Goal: Download file/media

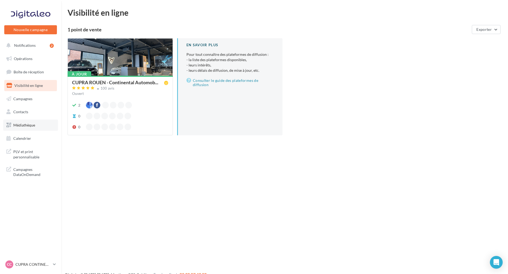
click at [39, 126] on link "Médiathèque" at bounding box center [30, 125] width 55 height 11
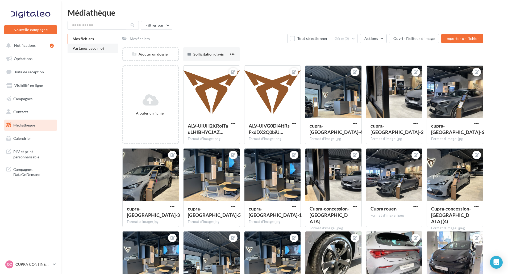
click at [108, 45] on li "Partagés avec moi" at bounding box center [93, 49] width 50 height 10
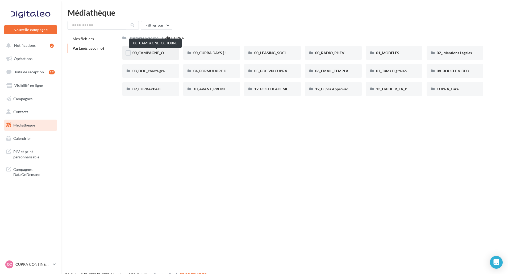
click at [166, 52] on span "00_CAMPAGNE_OCTOBRE" at bounding box center [154, 52] width 45 height 5
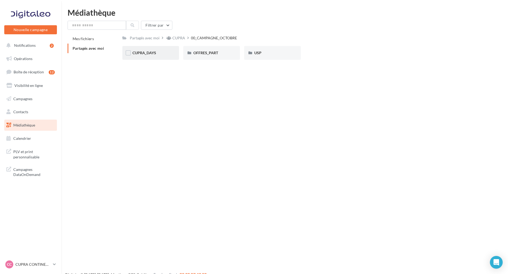
click at [158, 53] on div "CUPRA_DAYS" at bounding box center [150, 52] width 36 height 5
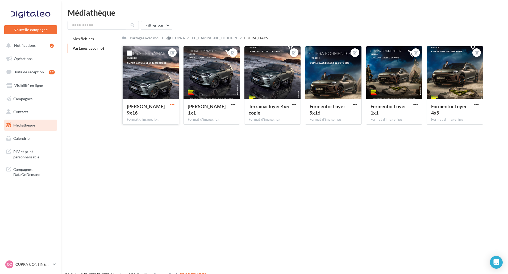
click at [171, 105] on span "button" at bounding box center [172, 104] width 5 height 5
click at [160, 133] on button "Télécharger" at bounding box center [147, 129] width 56 height 14
click at [355, 105] on span "button" at bounding box center [354, 104] width 5 height 5
click at [335, 132] on button "Télécharger" at bounding box center [330, 129] width 56 height 14
click at [21, 259] on nav "Nouvelle campagne Nouvelle campagne Notifications 2 Opérations Boîte de récepti…" at bounding box center [30, 137] width 61 height 274
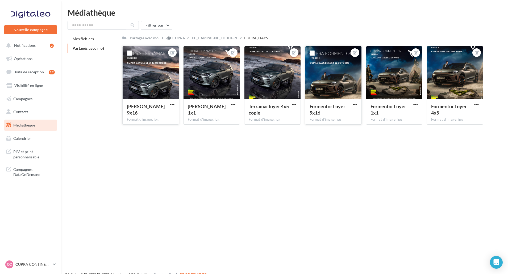
click at [317, 166] on div "Nouvelle campagne Nouvelle campagne Notifications 2 Opérations Boîte de récepti…" at bounding box center [254, 146] width 508 height 274
click at [295, 103] on span "button" at bounding box center [294, 104] width 5 height 5
click at [280, 128] on button "Télécharger" at bounding box center [269, 129] width 56 height 14
click at [476, 105] on span "button" at bounding box center [476, 104] width 5 height 5
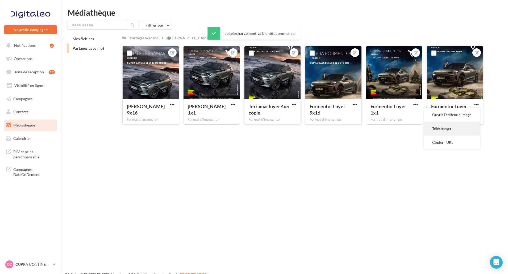
click at [453, 127] on button "Télécharger" at bounding box center [451, 129] width 56 height 14
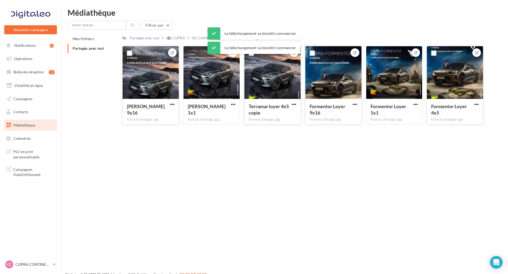
click at [259, 161] on div "Nouvelle campagne Nouvelle campagne Notifications 2 Opérations Boîte de récepti…" at bounding box center [254, 146] width 508 height 274
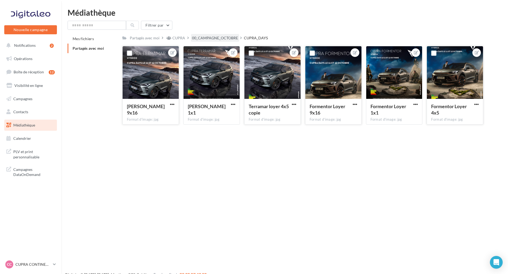
click at [219, 38] on div "00_CAMPAGNE_OCTOBRE" at bounding box center [215, 37] width 46 height 5
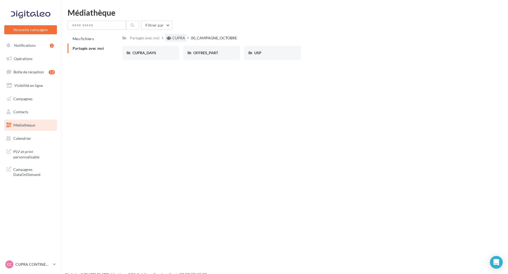
click at [184, 39] on div "CUPRA" at bounding box center [178, 37] width 13 height 5
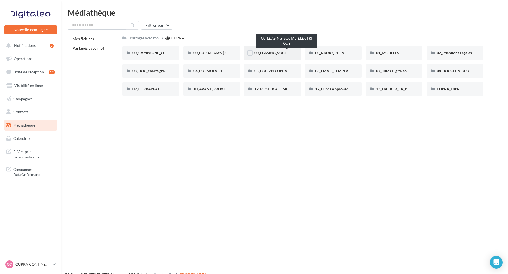
click at [268, 53] on span "00_LEASING_SOCIAL_ÉLECTRIQUE" at bounding box center [283, 52] width 59 height 5
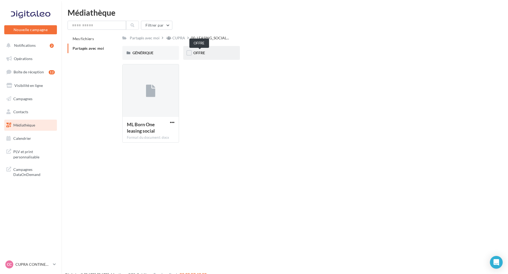
click at [196, 53] on span "OFFRE" at bounding box center [199, 52] width 12 height 5
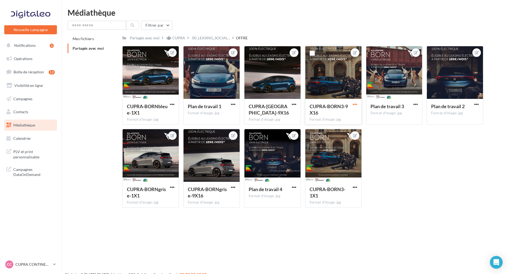
click at [354, 105] on span "button" at bounding box center [354, 104] width 5 height 5
click at [336, 127] on button "Télécharger" at bounding box center [330, 129] width 56 height 14
click at [295, 105] on span "button" at bounding box center [294, 104] width 5 height 5
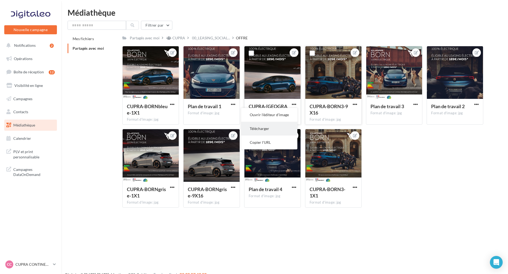
click at [285, 128] on button "Télécharger" at bounding box center [269, 129] width 56 height 14
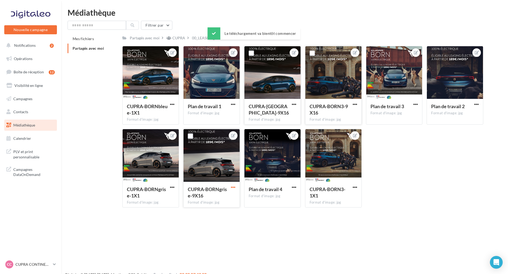
click at [233, 187] on span "button" at bounding box center [233, 187] width 5 height 5
click at [226, 210] on button "Télécharger" at bounding box center [208, 212] width 56 height 14
click at [208, 35] on div "00_LEASING_SOCIAL..." at bounding box center [211, 38] width 40 height 8
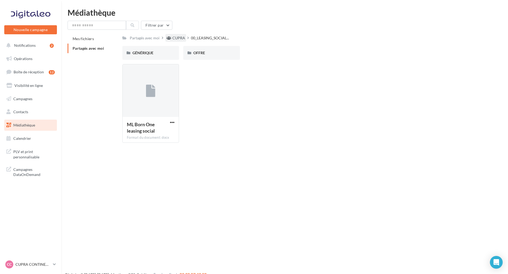
click at [180, 38] on div "CUPRA" at bounding box center [178, 37] width 13 height 5
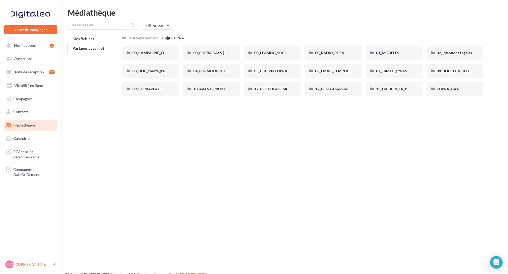
click at [45, 263] on p "CUPRA CONTINENTAL" at bounding box center [32, 264] width 35 height 5
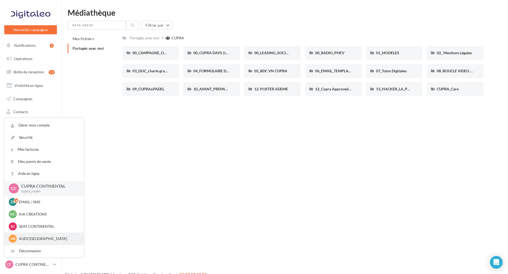
click at [44, 235] on div "AR AUDI ROUEN audi-roue-ver" at bounding box center [44, 239] width 71 height 8
